Goal: Information Seeking & Learning: Learn about a topic

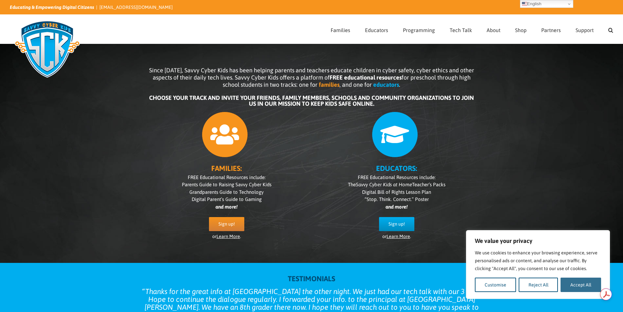
click at [578, 285] on button "Accept All" at bounding box center [581, 285] width 41 height 14
checkbox input "true"
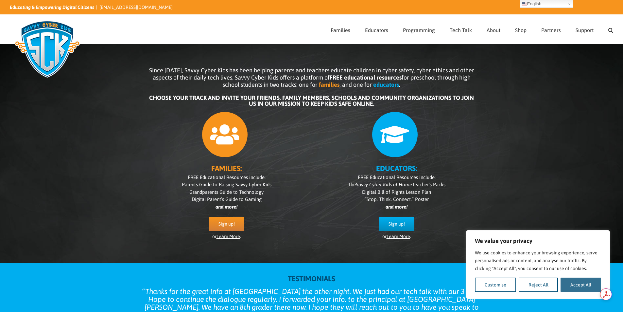
checkbox input "true"
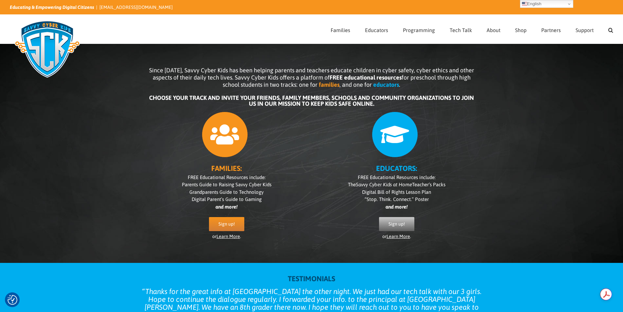
click at [394, 226] on span "Sign up!" at bounding box center [397, 224] width 16 height 6
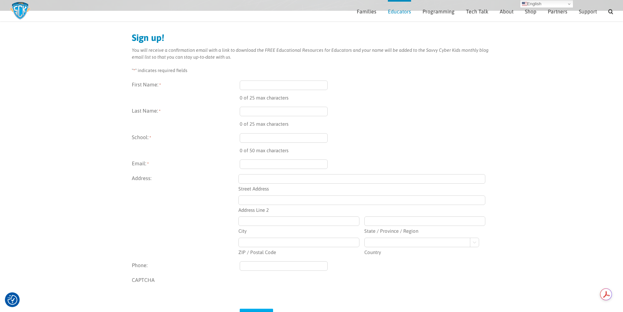
scroll to position [59, 0]
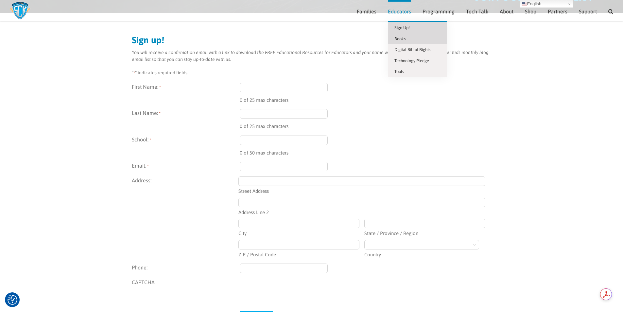
click at [405, 39] on span "Books" at bounding box center [400, 38] width 11 height 5
